Goal: Communication & Community: Answer question/provide support

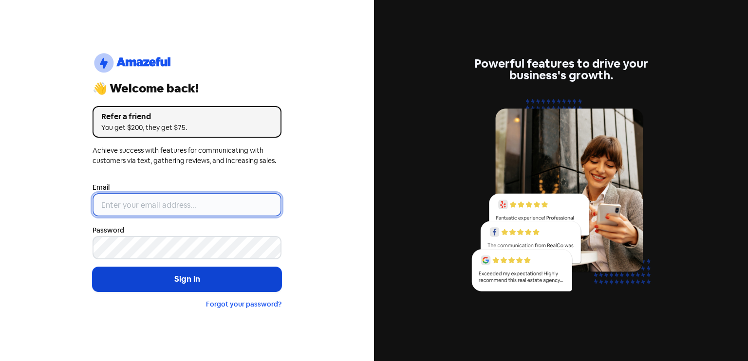
type input "[EMAIL_ADDRESS][DOMAIN_NAME]"
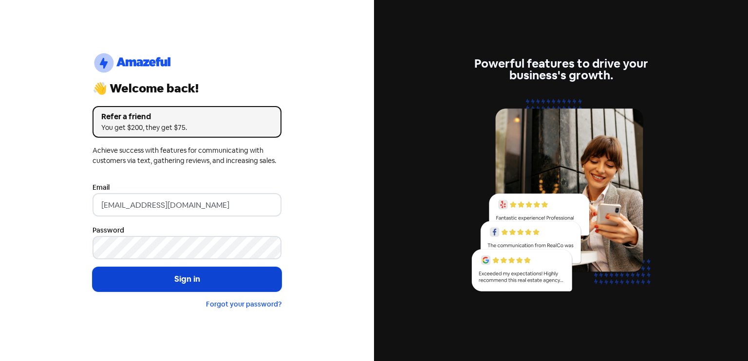
click at [189, 285] on button "Sign in" at bounding box center [186, 279] width 189 height 24
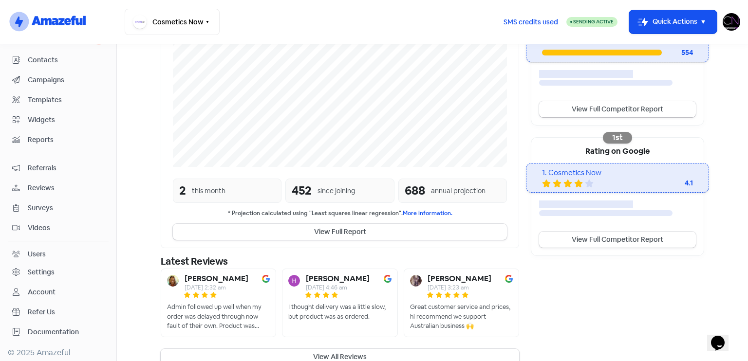
scroll to position [236, 0]
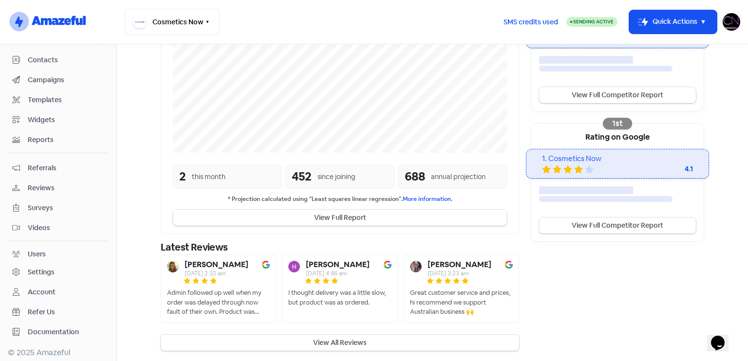
click at [81, 180] on link "Reviews" at bounding box center [58, 188] width 101 height 18
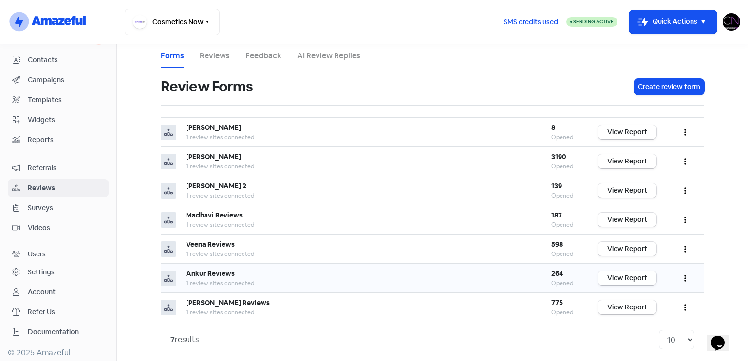
click at [645, 278] on link "View Report" at bounding box center [627, 278] width 58 height 14
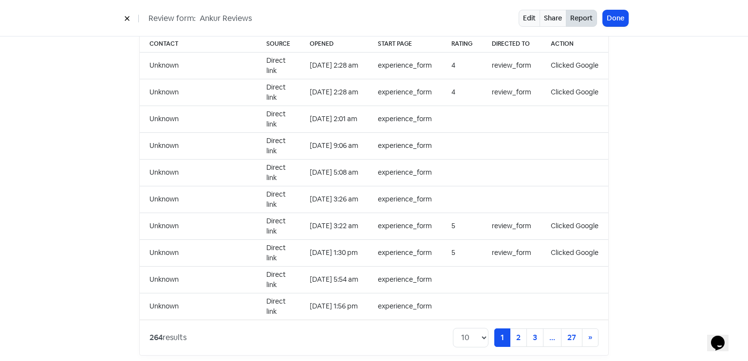
scroll to position [1000, 0]
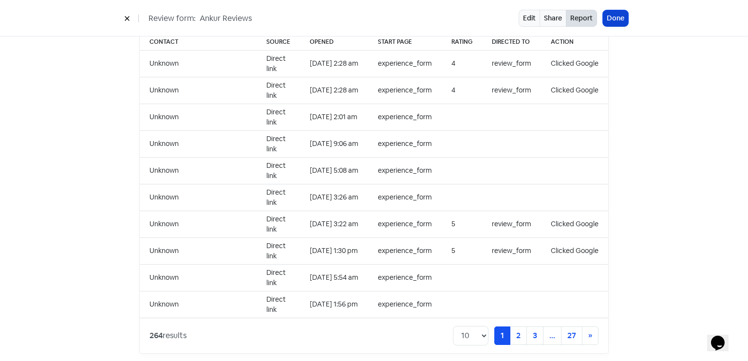
click at [618, 24] on button "Done" at bounding box center [614, 18] width 25 height 16
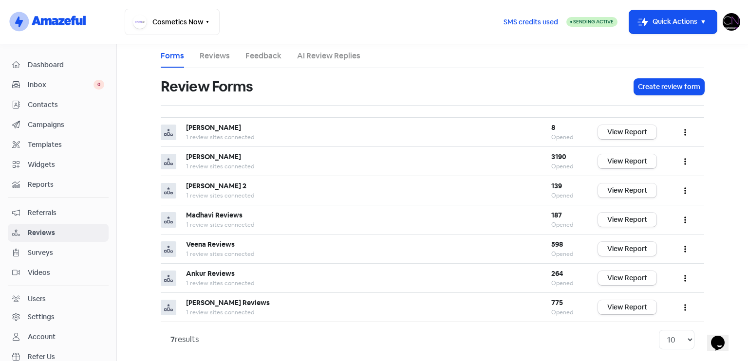
click at [51, 62] on span "Dashboard" at bounding box center [66, 65] width 76 height 10
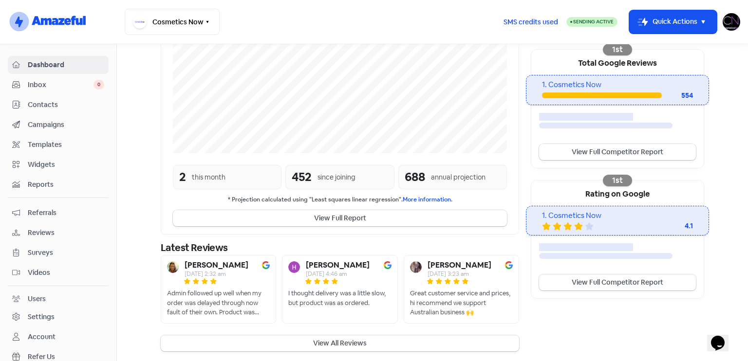
scroll to position [194, 0]
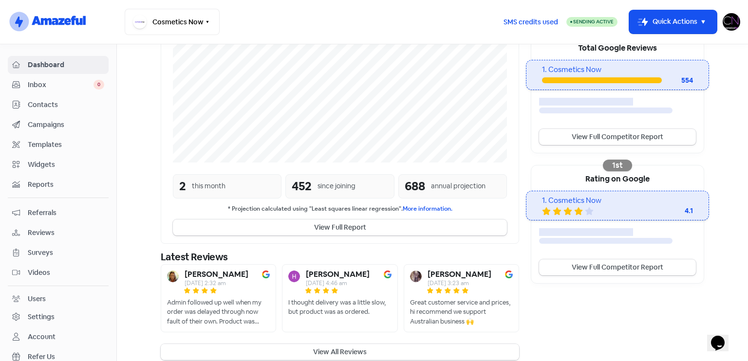
click at [362, 344] on button "View All Reviews" at bounding box center [340, 352] width 358 height 16
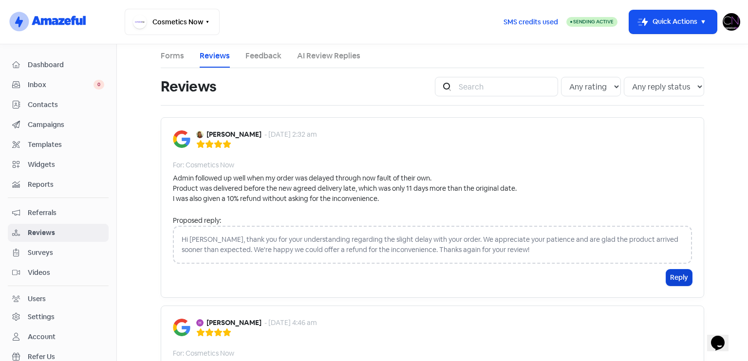
click at [672, 271] on button "Reply" at bounding box center [679, 278] width 26 height 16
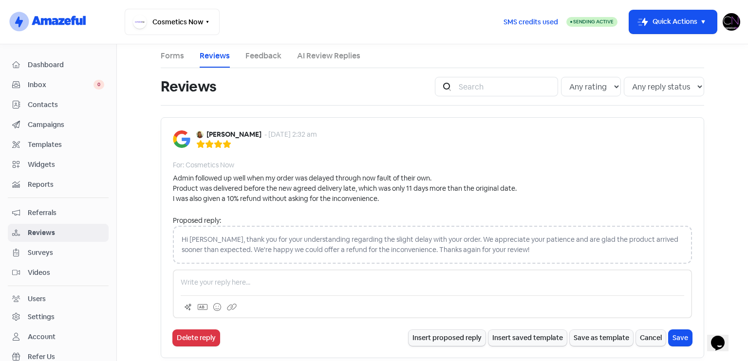
click at [66, 58] on link "Dashboard" at bounding box center [58, 65] width 101 height 18
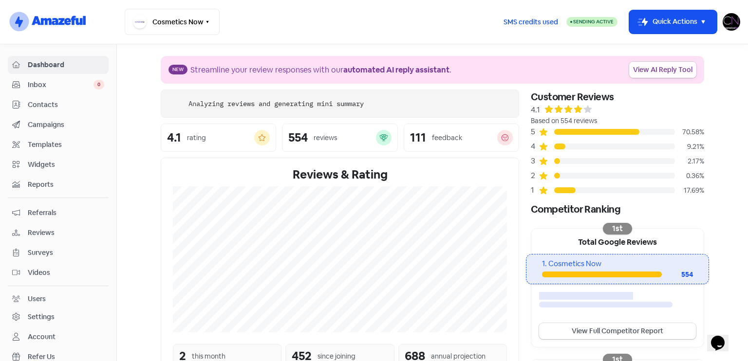
click at [684, 69] on link "View AI Reply Tool" at bounding box center [662, 70] width 67 height 16
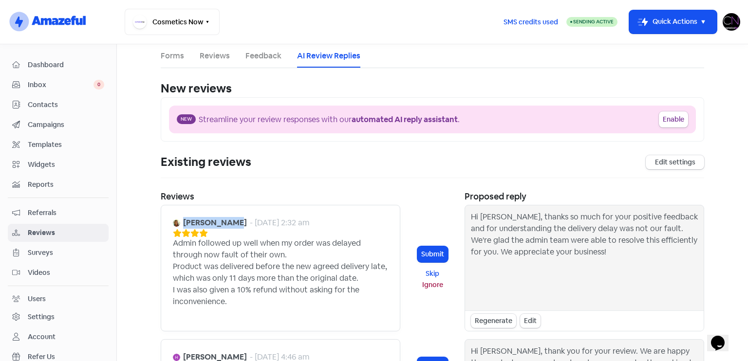
drag, startPoint x: 179, startPoint y: 220, endPoint x: 224, endPoint y: 221, distance: 45.3
click at [224, 221] on div "[PERSON_NAME] - [DATE] 2:32 am" at bounding box center [241, 223] width 136 height 12
copy b "[PERSON_NAME]"
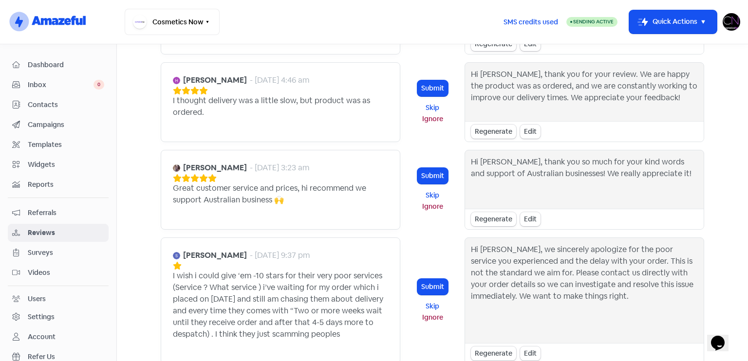
click at [65, 228] on span "Reviews" at bounding box center [66, 233] width 76 height 10
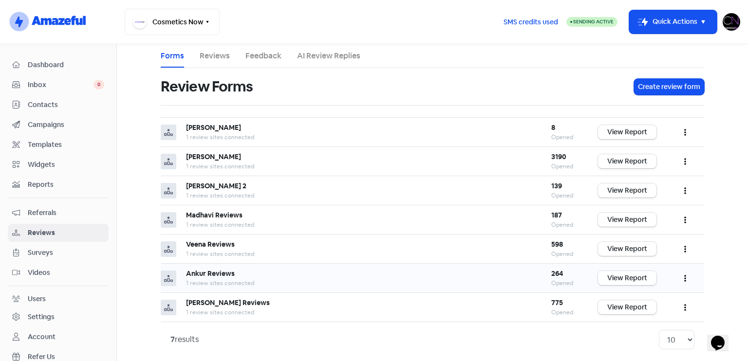
click at [626, 278] on link "View Report" at bounding box center [627, 278] width 58 height 14
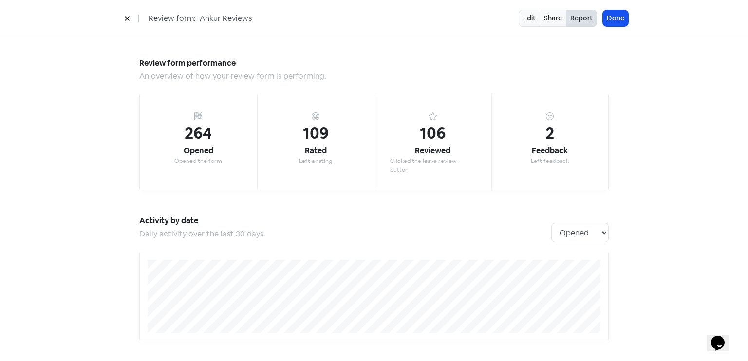
click at [628, 21] on div "Review form: Ankur Reviews Edit Share Report Done" at bounding box center [373, 18] width 555 height 17
click at [621, 16] on button "Done" at bounding box center [614, 18] width 25 height 16
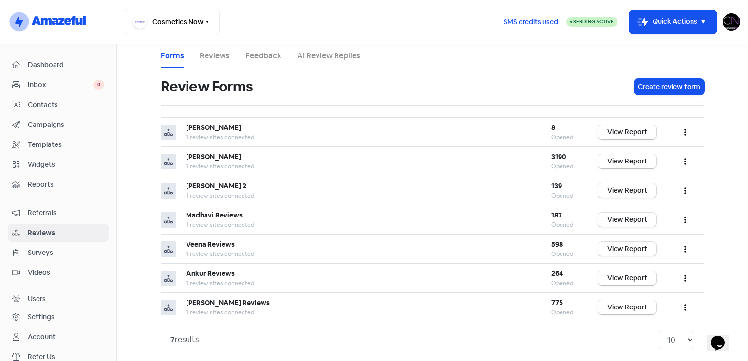
click at [23, 72] on link "Dashboard" at bounding box center [58, 65] width 101 height 18
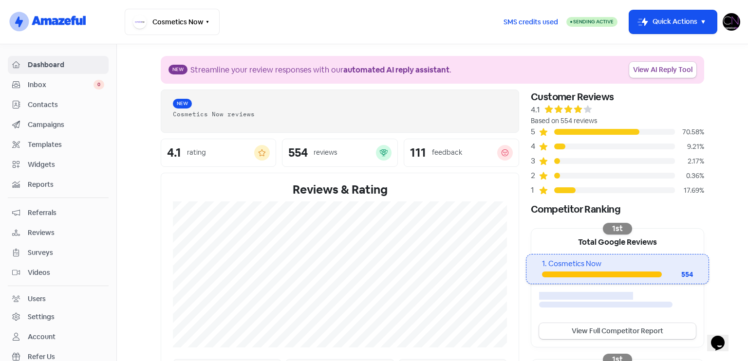
click at [637, 79] on div "New Streamline your review responses with our automated AI reply assistant . Vi…" at bounding box center [432, 70] width 543 height 28
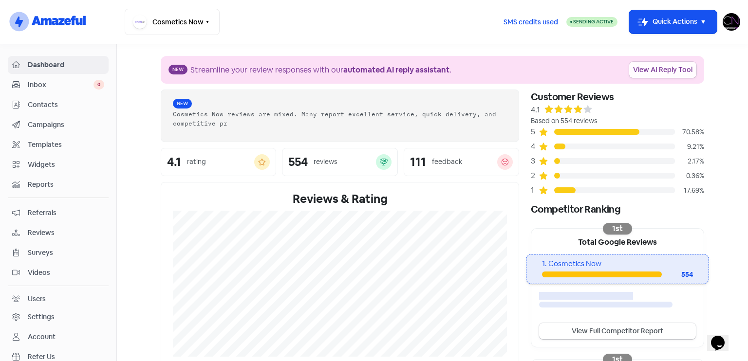
click at [643, 67] on link "View AI Reply Tool" at bounding box center [662, 70] width 67 height 16
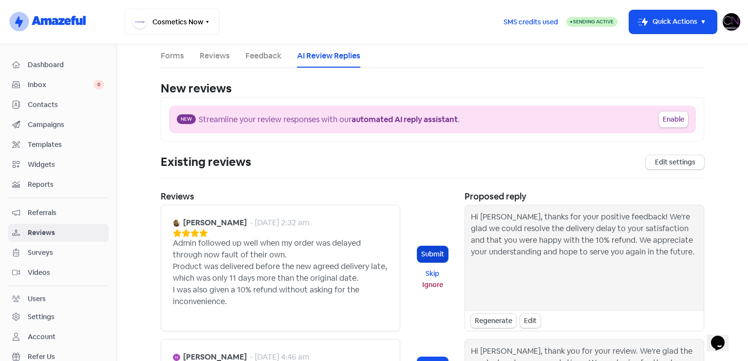
click at [429, 251] on button "Submit" at bounding box center [432, 254] width 31 height 16
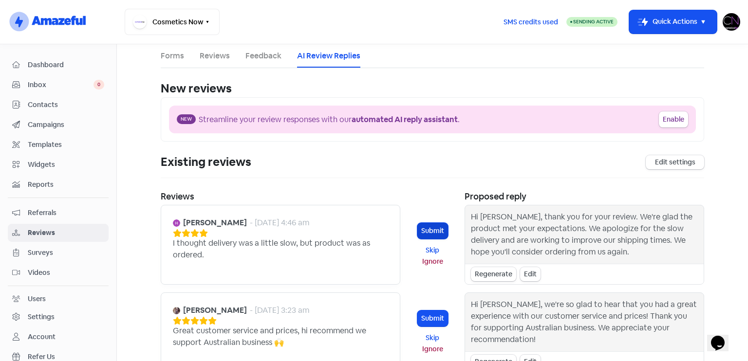
click at [431, 223] on button "Submit" at bounding box center [432, 231] width 31 height 16
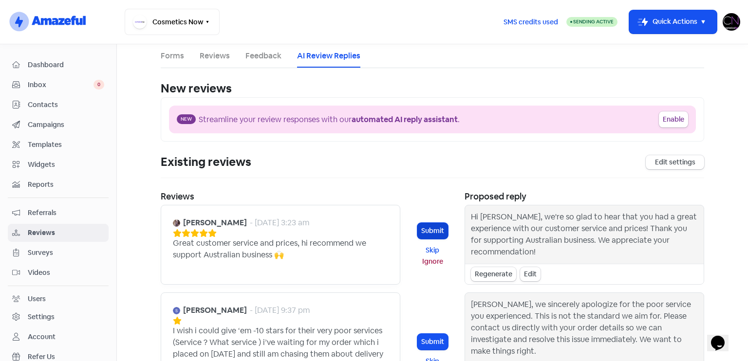
click at [424, 229] on button "Submit" at bounding box center [432, 231] width 31 height 16
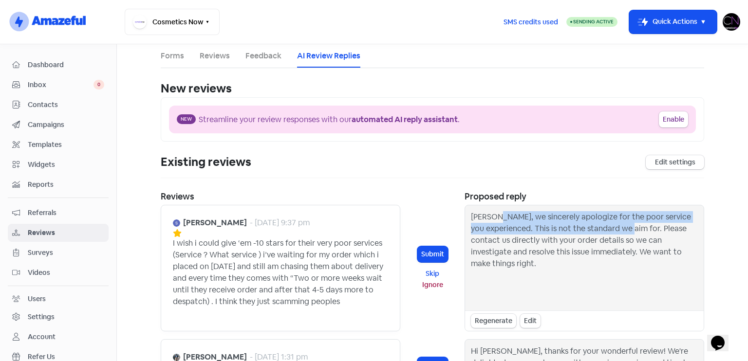
drag, startPoint x: 492, startPoint y: 217, endPoint x: 638, endPoint y: 232, distance: 147.3
click at [638, 232] on div "[PERSON_NAME], we sincerely apologize for the poor service you experienced. Thi…" at bounding box center [584, 257] width 227 height 93
copy div "we sincerely apologize for the poor service you experienced. This is not the st…"
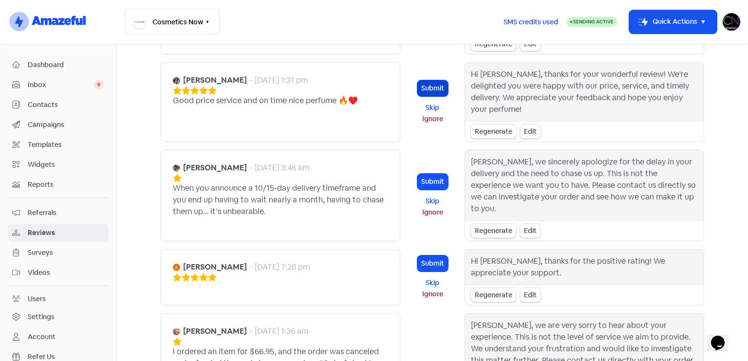
click at [439, 80] on button "Submit" at bounding box center [432, 88] width 31 height 16
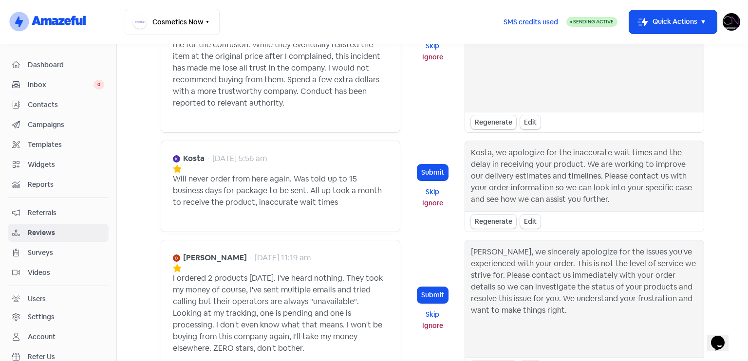
scroll to position [832, 0]
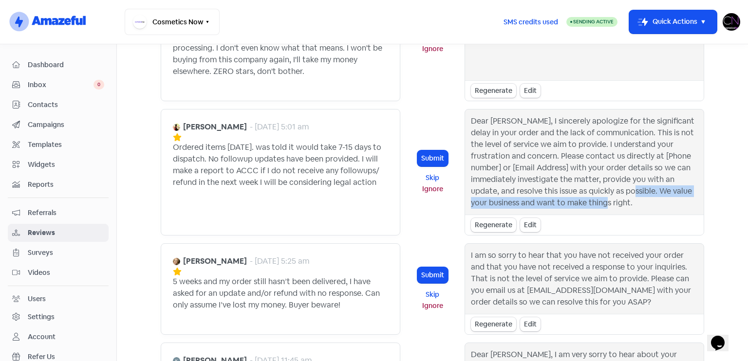
drag, startPoint x: 582, startPoint y: 191, endPoint x: 606, endPoint y: 200, distance: 25.4
click at [606, 200] on div "Dear [PERSON_NAME], I sincerely apologize for the significant delay in your ord…" at bounding box center [584, 161] width 227 height 93
copy div "We value your business and want to make things right."
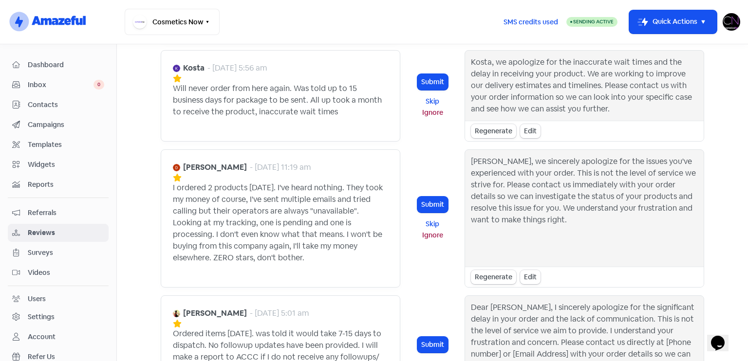
scroll to position [923, 0]
